Goal: Information Seeking & Learning: Check status

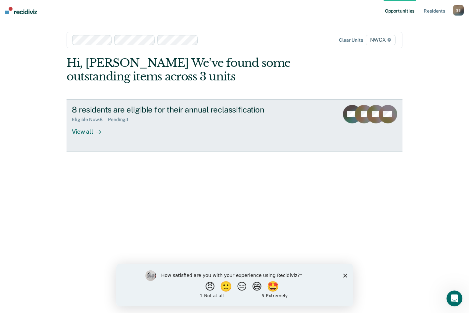
click at [80, 132] on div "View all" at bounding box center [90, 128] width 37 height 13
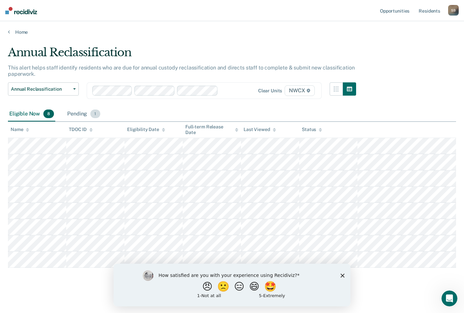
click at [78, 114] on div "Pending 1" at bounding box center [83, 114] width 35 height 15
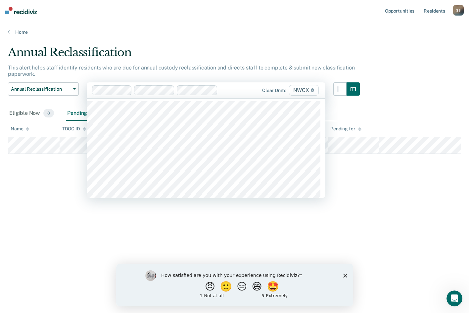
click at [65, 180] on div "Annual Reclassification This alert helps staff identify residents who are due f…" at bounding box center [234, 155] width 453 height 218
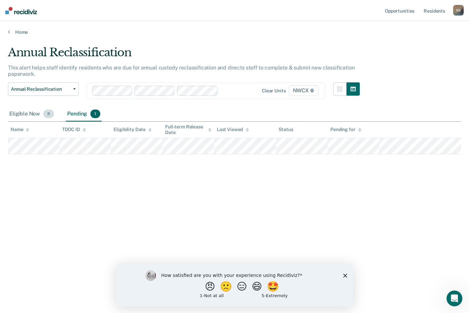
click at [27, 112] on div "Eligible Now 8" at bounding box center [31, 114] width 47 height 15
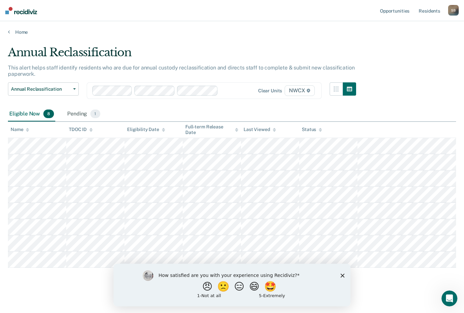
scroll to position [2, 0]
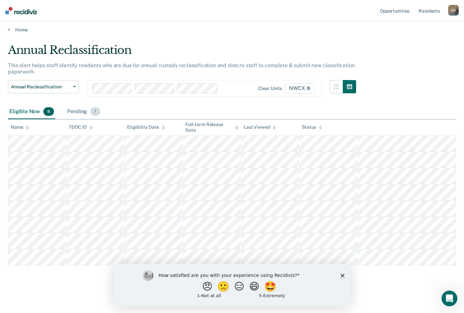
click at [80, 111] on div "Pending 1" at bounding box center [83, 111] width 35 height 15
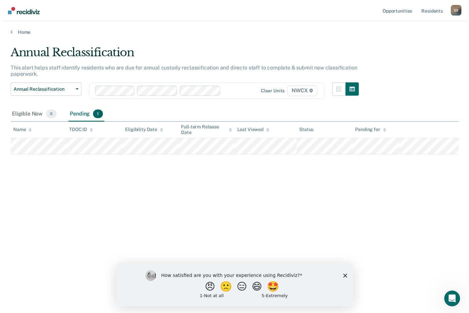
scroll to position [0, 0]
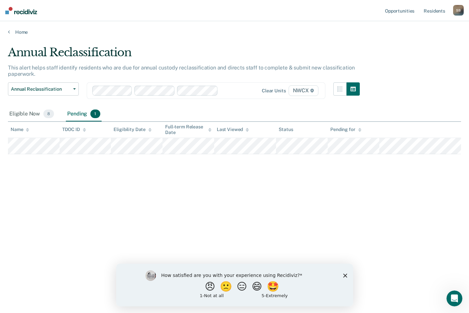
drag, startPoint x: 233, startPoint y: 32, endPoint x: 301, endPoint y: 174, distance: 157.4
click at [301, 174] on div "Annual Reclassification This alert helps staff identify residents who are due f…" at bounding box center [234, 155] width 453 height 218
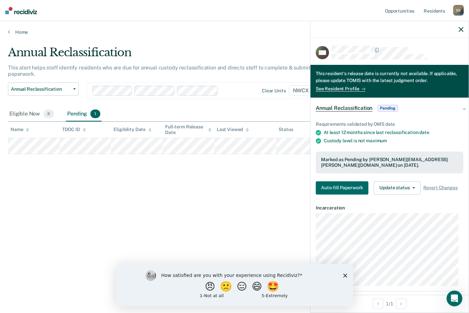
click at [345, 274] on polygon "Close survey" at bounding box center [345, 275] width 4 height 4
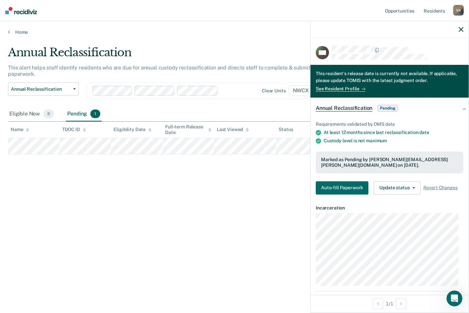
click at [388, 107] on span "Pending" at bounding box center [387, 108] width 20 height 7
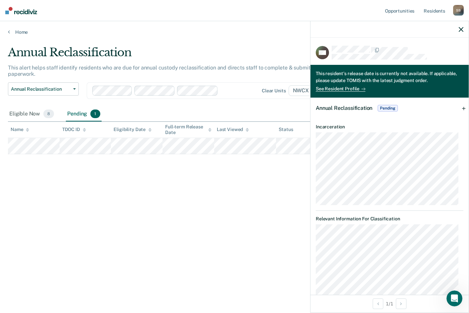
click at [388, 107] on span "Pending" at bounding box center [387, 108] width 20 height 7
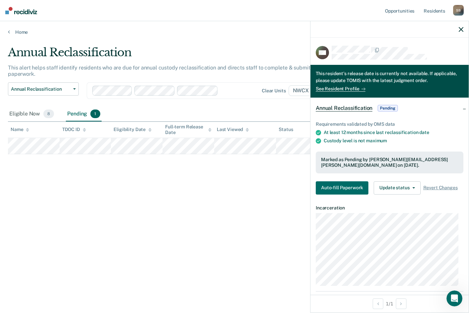
click at [460, 29] on icon "button" at bounding box center [460, 29] width 5 height 5
